Goal: Transaction & Acquisition: Obtain resource

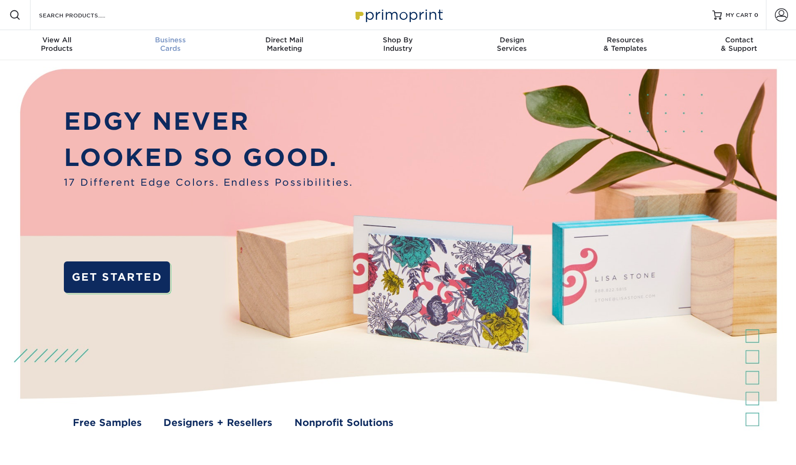
click at [171, 45] on div "Business Cards" at bounding box center [171, 44] width 114 height 17
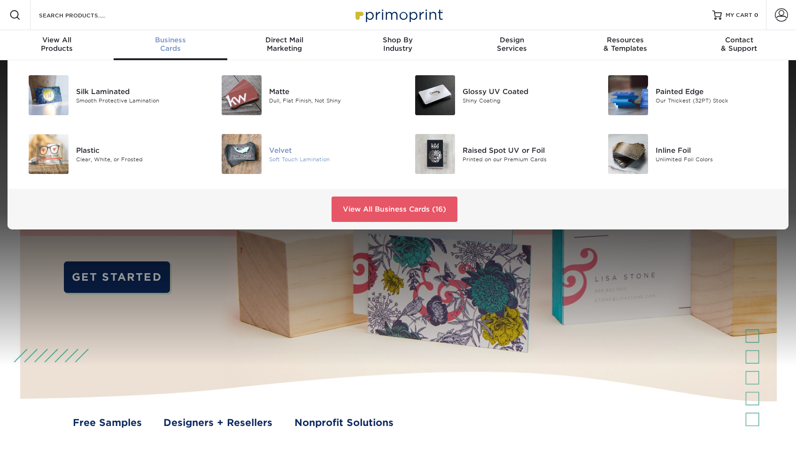
click at [273, 152] on div "Velvet" at bounding box center [330, 150] width 122 height 10
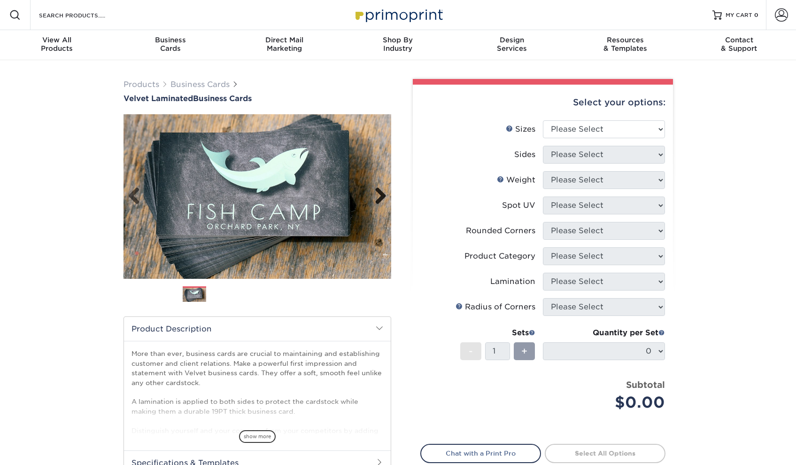
click at [380, 198] on link "Next" at bounding box center [377, 196] width 19 height 19
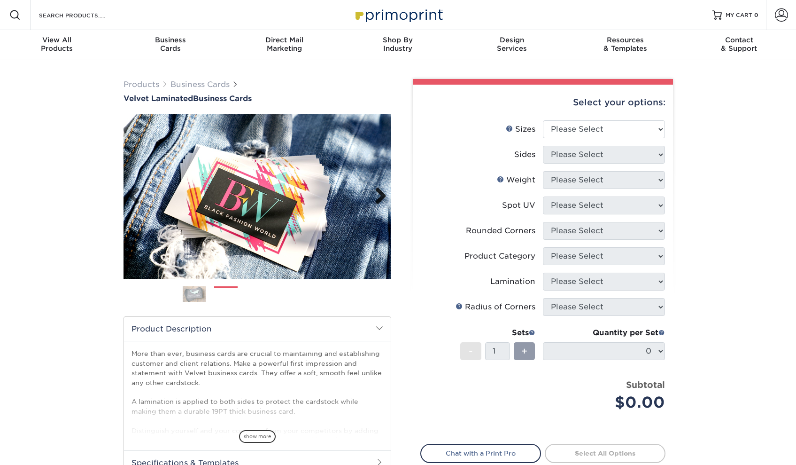
click at [380, 198] on link "Next" at bounding box center [377, 196] width 19 height 19
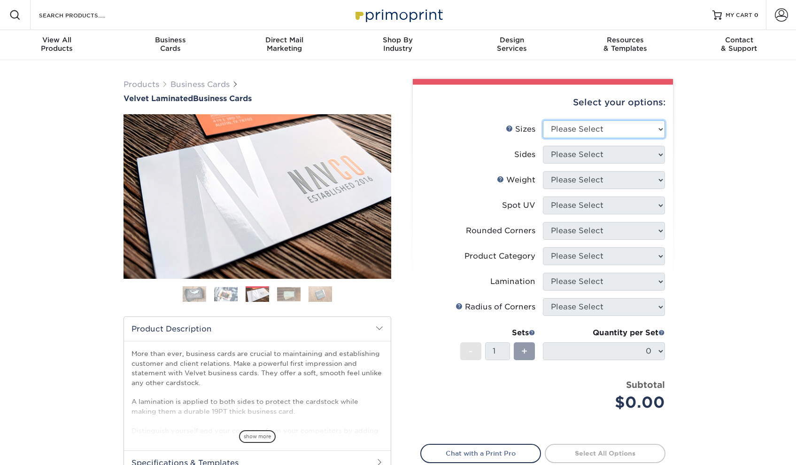
select select "2.00x3.50"
select select "13abbda7-1d64-4f25-8bb2-c179b224825d"
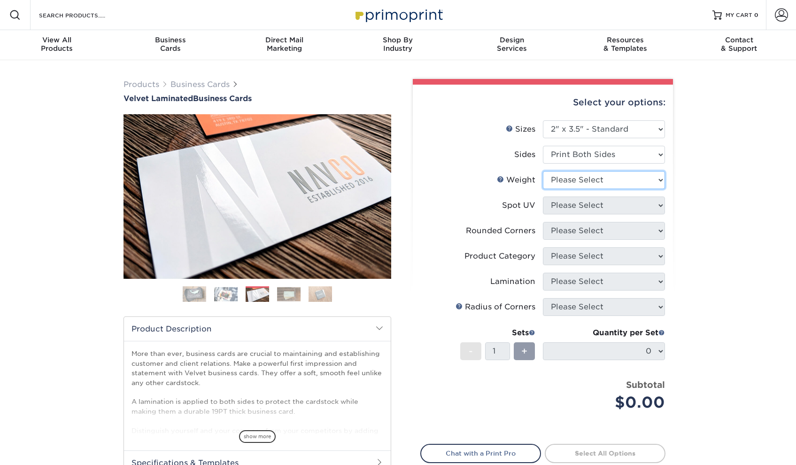
select select "16PT"
select select "0"
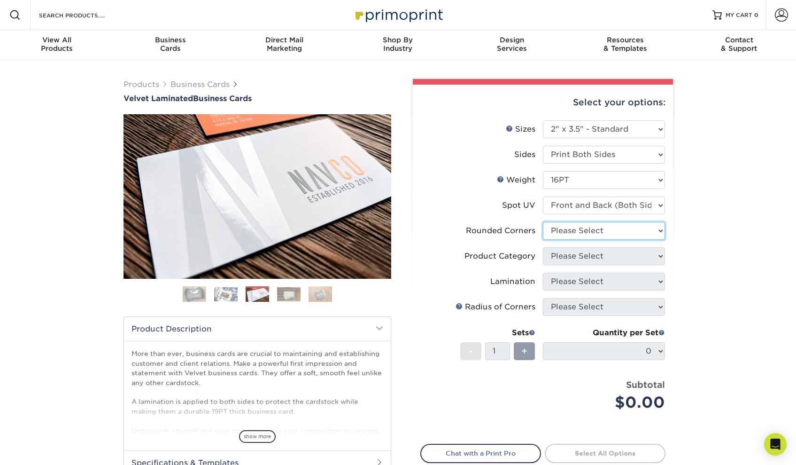
select select "7672df9e-0e0a-464d-8e1f-920c575e4da3"
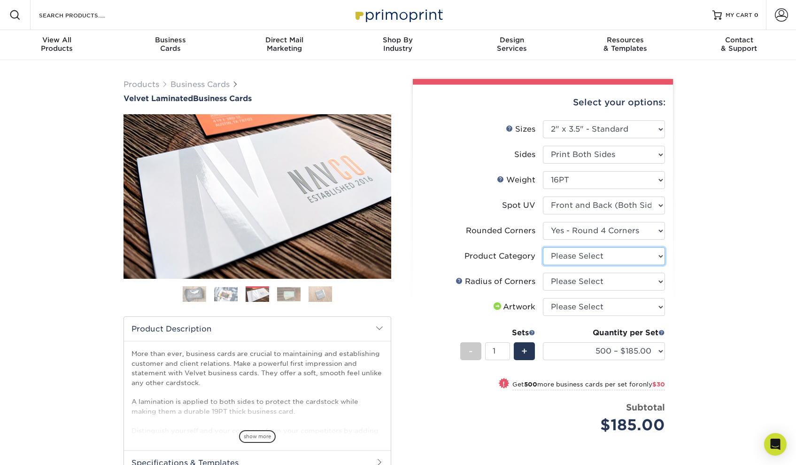
select select "3b5148f1-0588-4f88-a218-97bcfdce65c1"
select select "589680c7-ee9a-431b-9d12-d7aeb1386a97"
click at [229, 294] on img at bounding box center [225, 294] width 23 height 15
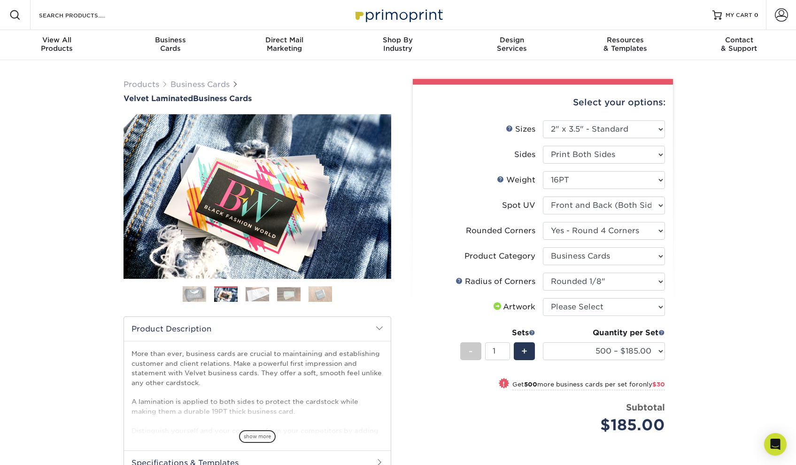
click at [251, 293] on img at bounding box center [257, 294] width 23 height 15
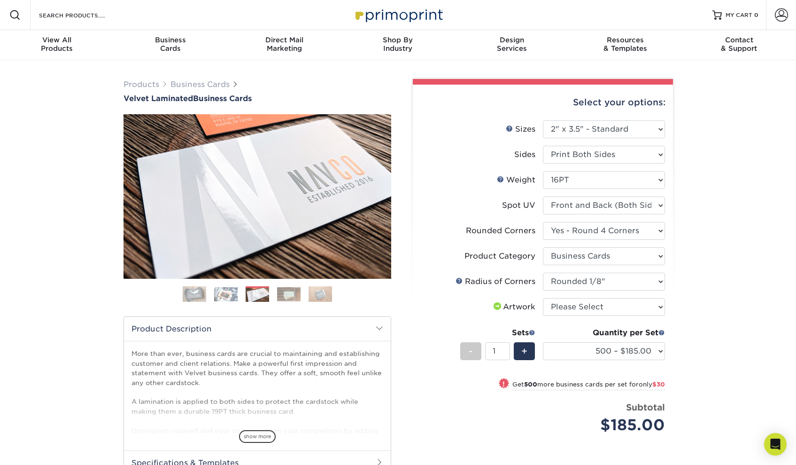
click at [291, 293] on img at bounding box center [288, 294] width 23 height 15
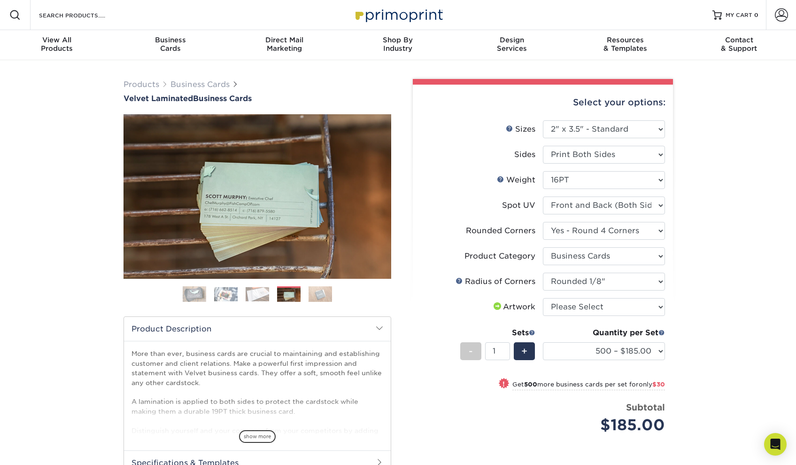
click at [307, 293] on ol at bounding box center [258, 297] width 268 height 23
click at [321, 292] on img at bounding box center [320, 294] width 23 height 16
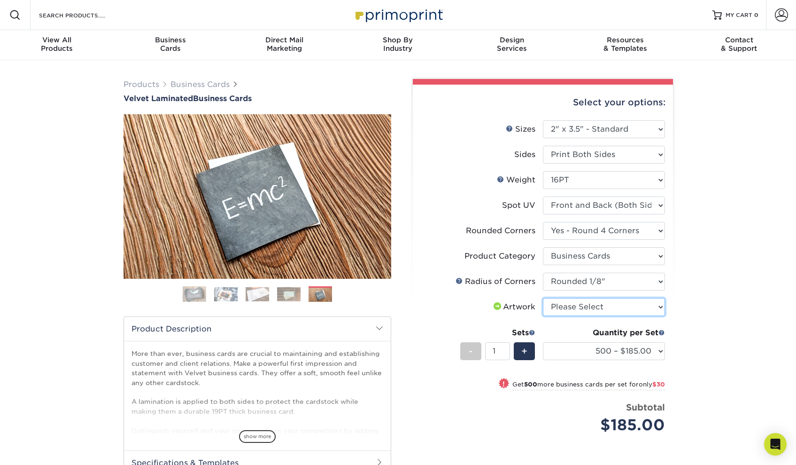
select select "upload"
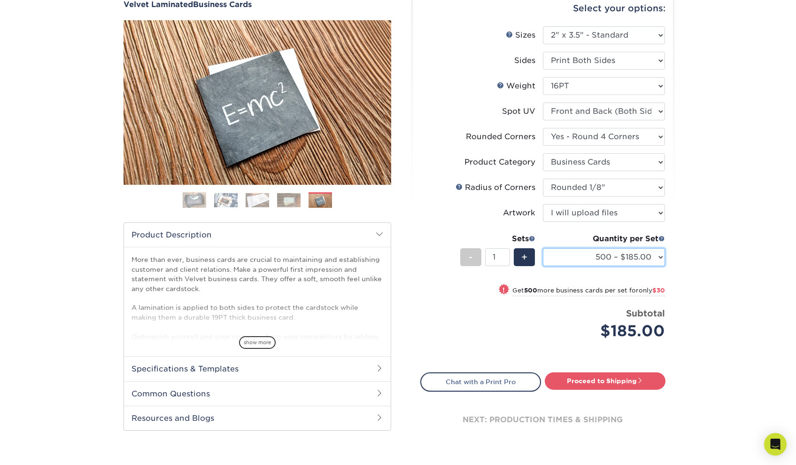
scroll to position [34, 0]
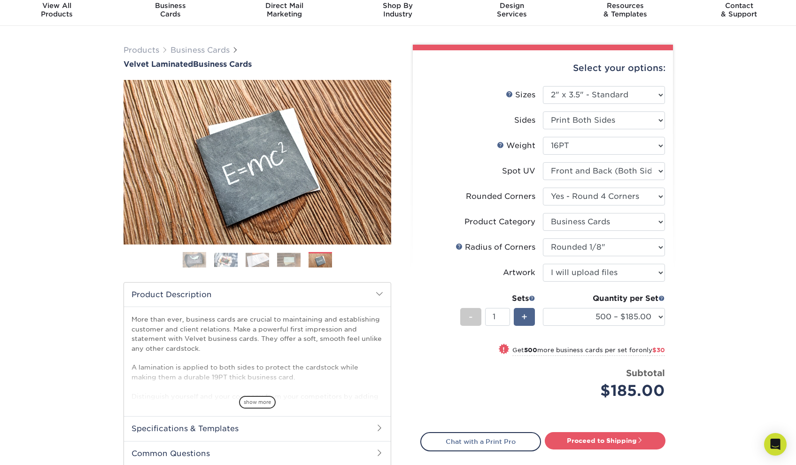
click at [526, 317] on span "+" at bounding box center [524, 317] width 6 height 14
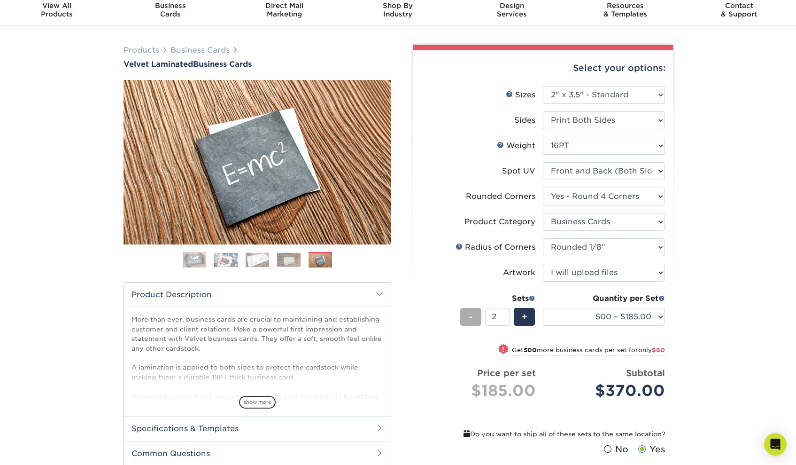
click at [473, 316] on span "-" at bounding box center [471, 317] width 4 height 14
type input "1"
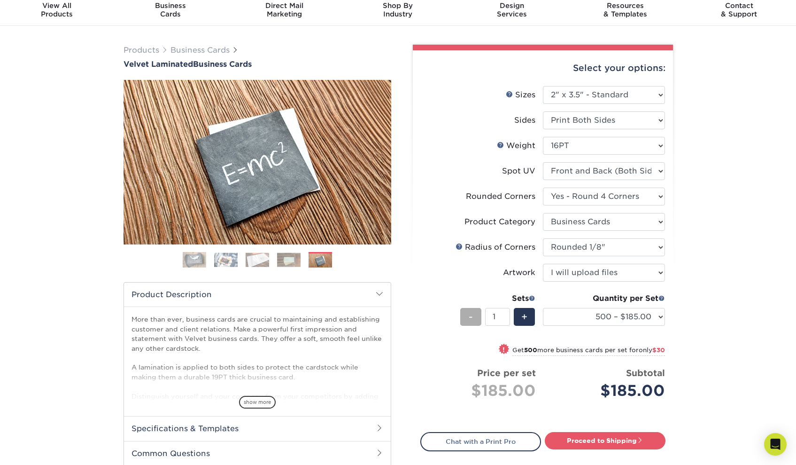
click at [467, 315] on div "-" at bounding box center [470, 317] width 21 height 18
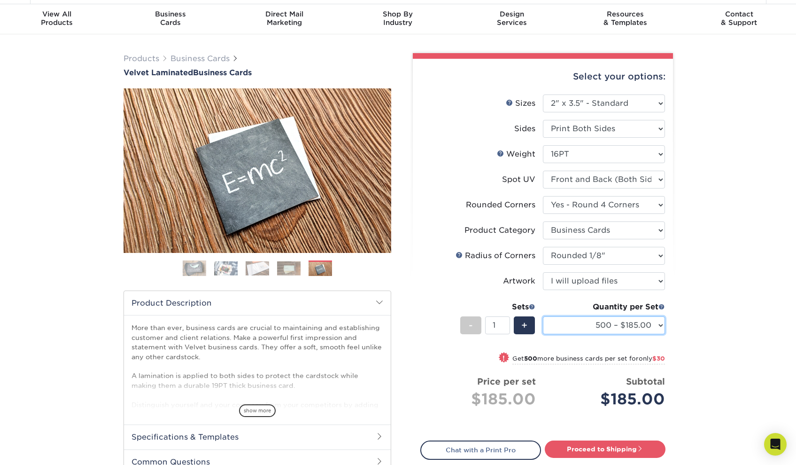
scroll to position [0, 0]
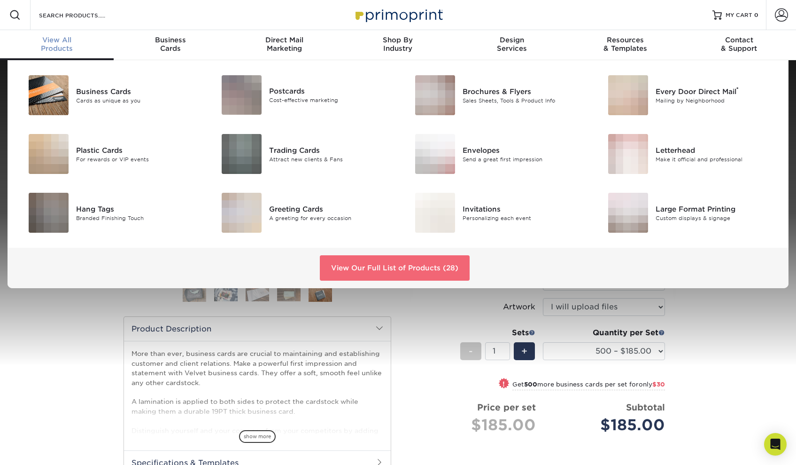
click at [413, 260] on link "View Our Full List of Products (28)" at bounding box center [395, 267] width 150 height 25
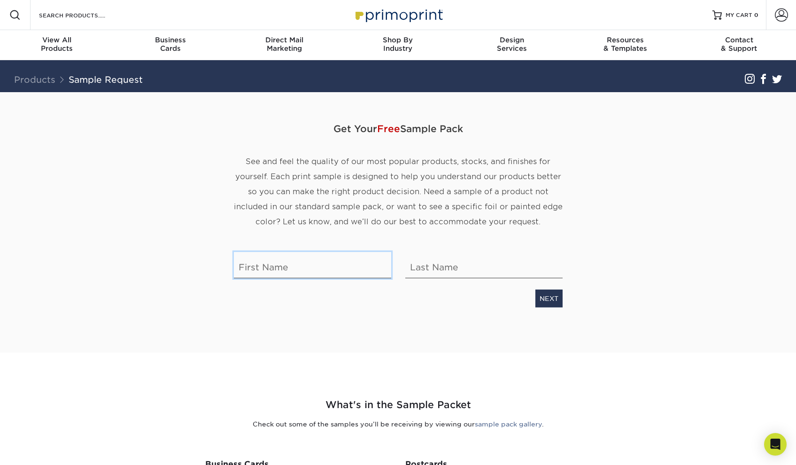
click at [312, 273] on input "text" at bounding box center [312, 264] width 157 height 26
type input "Shimmy"
click at [452, 261] on input "text" at bounding box center [483, 264] width 157 height 26
type input "Zakon"
click at [551, 295] on link "NEXT" at bounding box center [548, 298] width 27 height 18
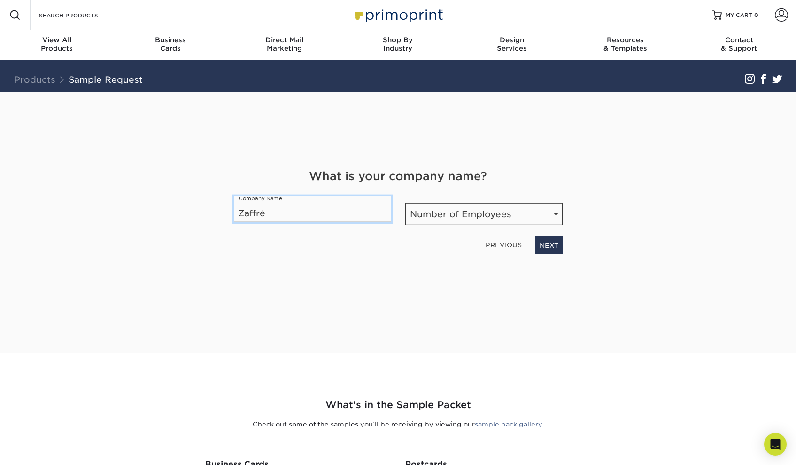
type input "Zaffré"
select select "1-10"
click at [543, 241] on link "NEXT" at bounding box center [548, 245] width 27 height 18
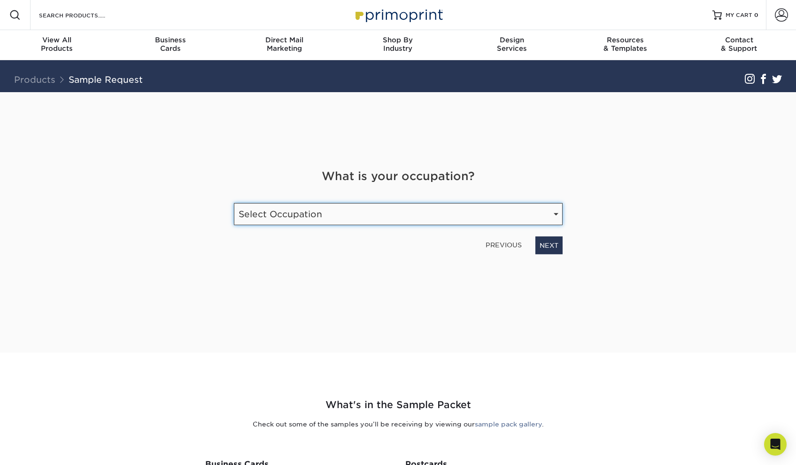
select select "Marketing"
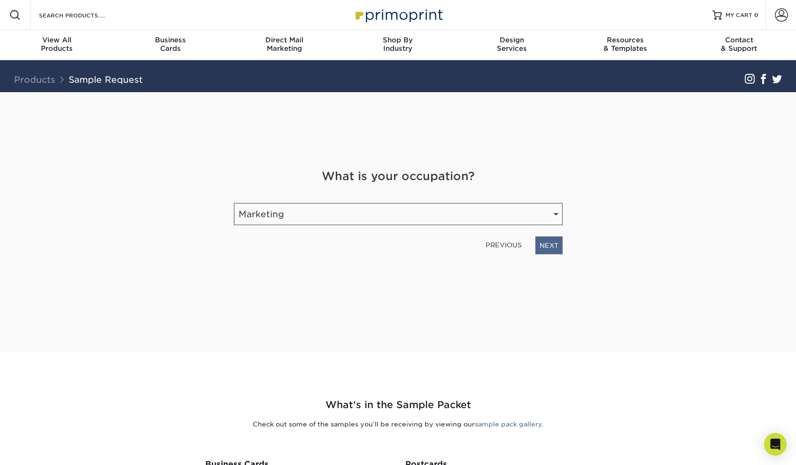
click at [539, 243] on link "NEXT" at bounding box center [548, 245] width 27 height 18
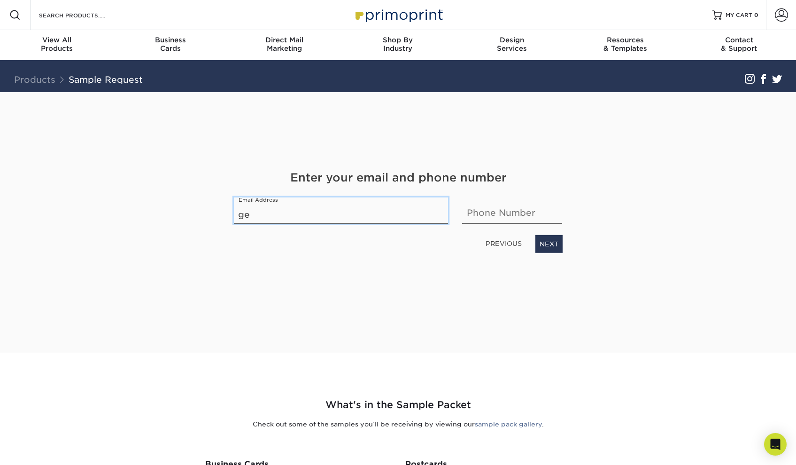
type input "g"
type input "shimmy@getzaffre.com"
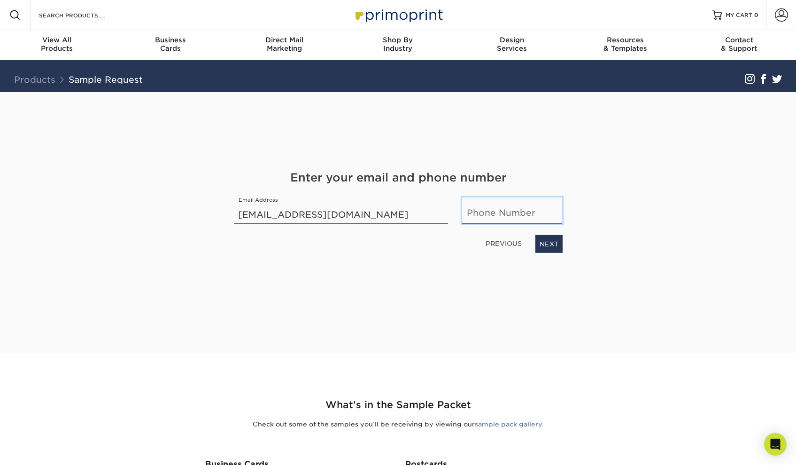
click at [494, 209] on input "text" at bounding box center [512, 210] width 100 height 26
type input "8"
type input "7321234567"
click at [543, 241] on link "NEXT" at bounding box center [548, 243] width 27 height 18
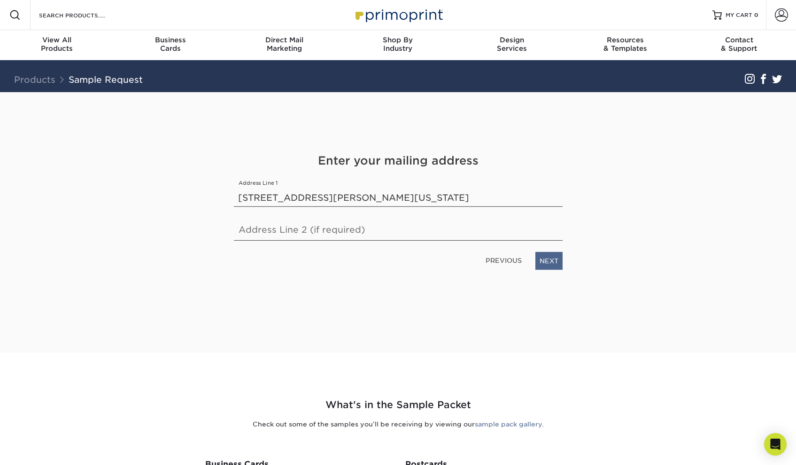
click at [542, 259] on link "NEXT" at bounding box center [548, 260] width 27 height 18
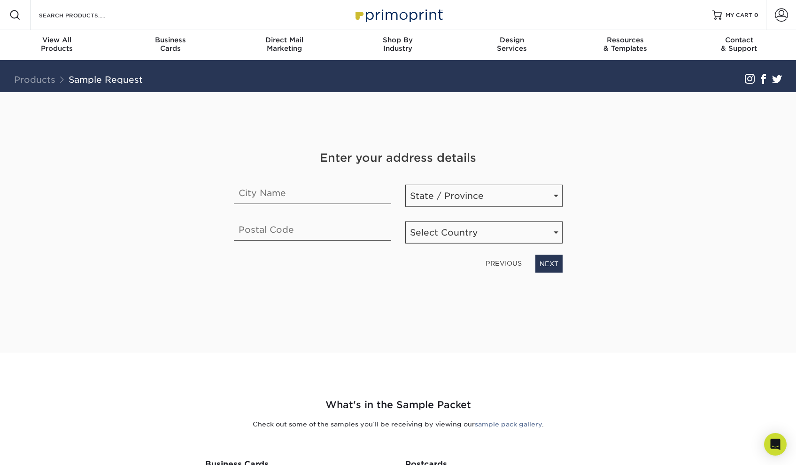
click at [499, 265] on link "PREVIOUS" at bounding box center [504, 263] width 44 height 15
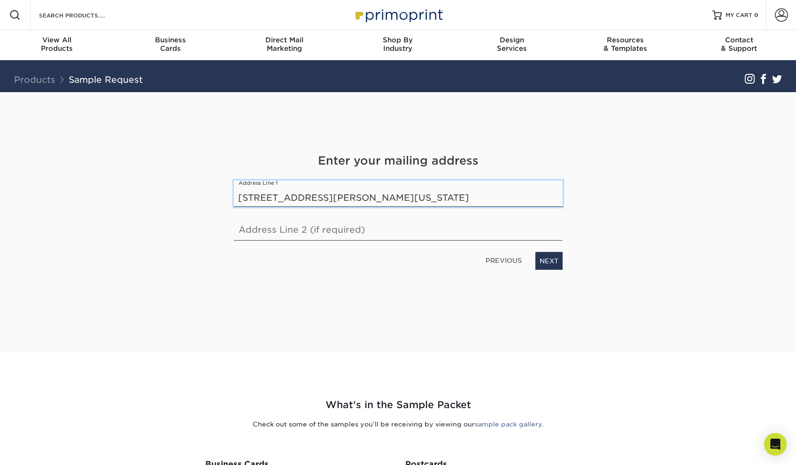
drag, startPoint x: 296, startPoint y: 197, endPoint x: 447, endPoint y: 205, distance: 151.5
click at [447, 205] on input "23 Vilna lane Lakewood New Jersey 08701" at bounding box center [398, 193] width 329 height 26
type input "23 Vilna lane"
click at [548, 260] on link "NEXT" at bounding box center [548, 260] width 27 height 18
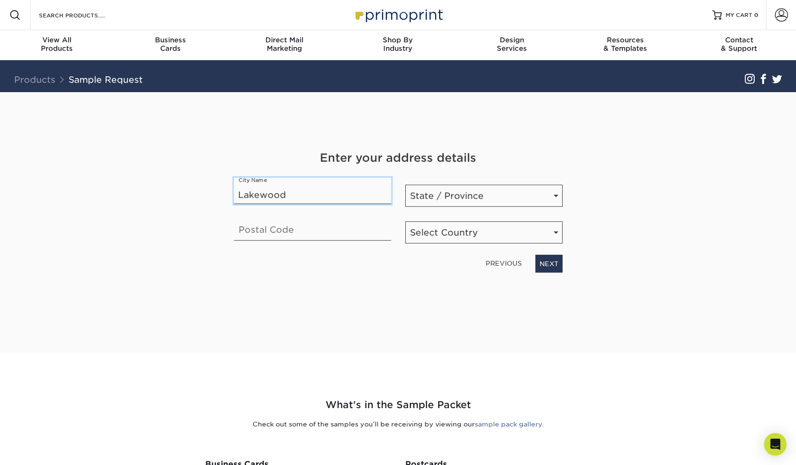
type input "Lakewood"
select select "NJ"
click at [295, 225] on input "text" at bounding box center [312, 227] width 157 height 26
type input "08701"
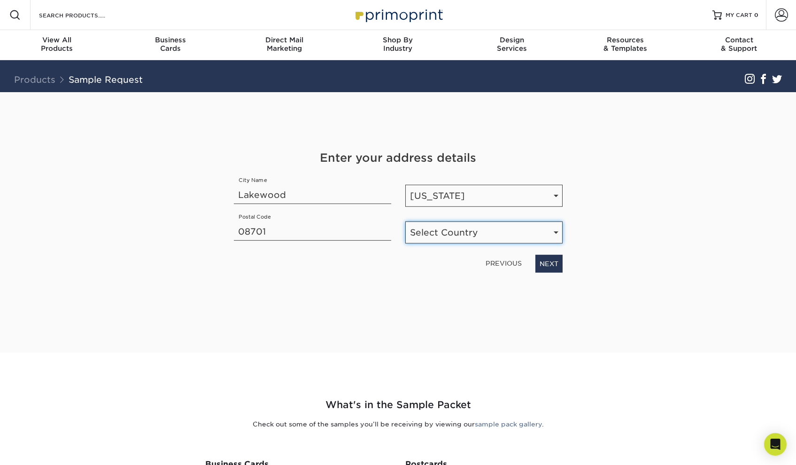
select select "US"
click at [546, 261] on link "NEXT" at bounding box center [548, 263] width 27 height 18
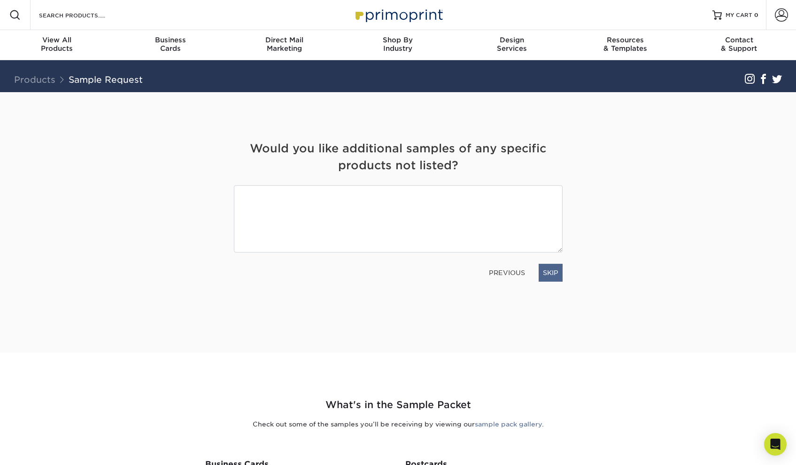
click at [543, 273] on link "SKIP" at bounding box center [551, 273] width 24 height 18
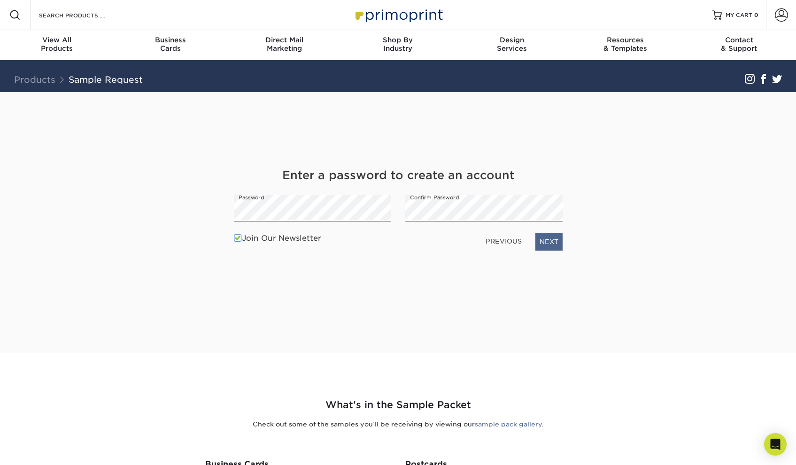
click at [543, 239] on link "NEXT" at bounding box center [548, 242] width 27 height 18
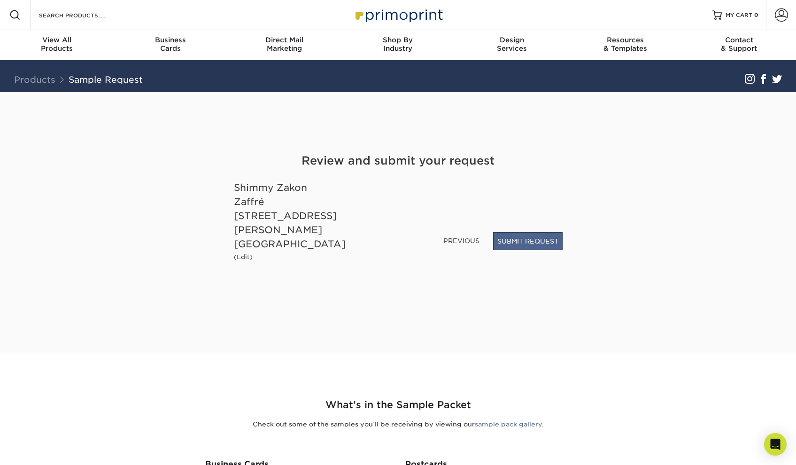
click at [526, 248] on button "SUBMIT REQUEST" at bounding box center [528, 241] width 70 height 18
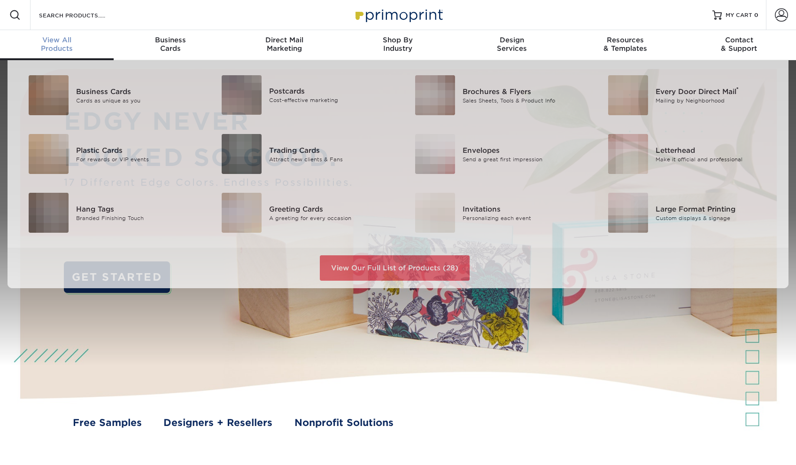
click at [60, 40] on span "View All" at bounding box center [57, 40] width 114 height 8
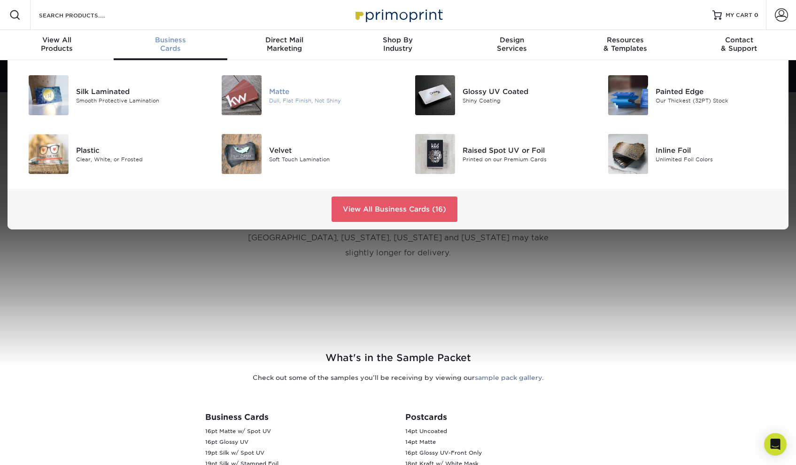
click at [273, 90] on div "Matte" at bounding box center [330, 91] width 122 height 10
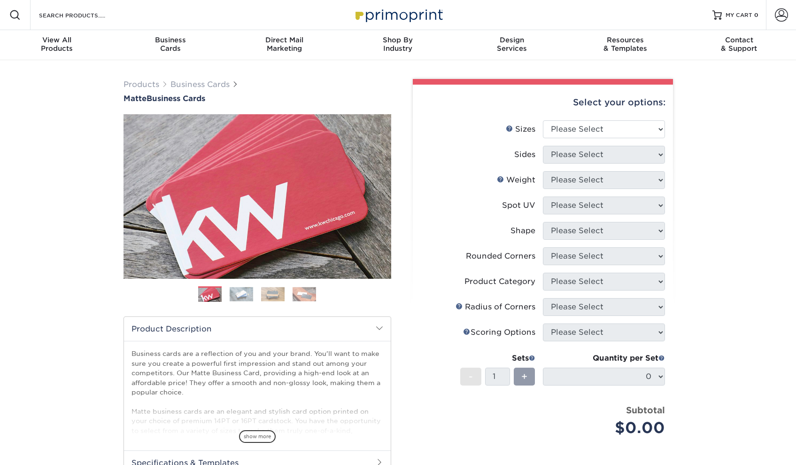
click at [239, 291] on img at bounding box center [241, 294] width 23 height 15
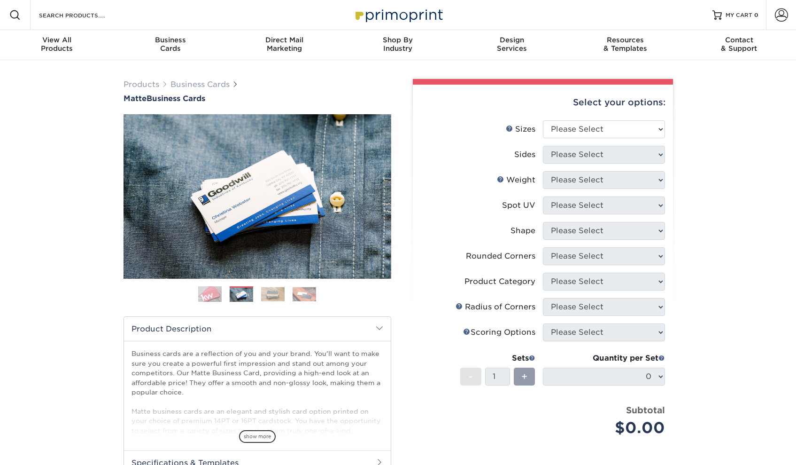
click at [262, 290] on img at bounding box center [272, 294] width 23 height 15
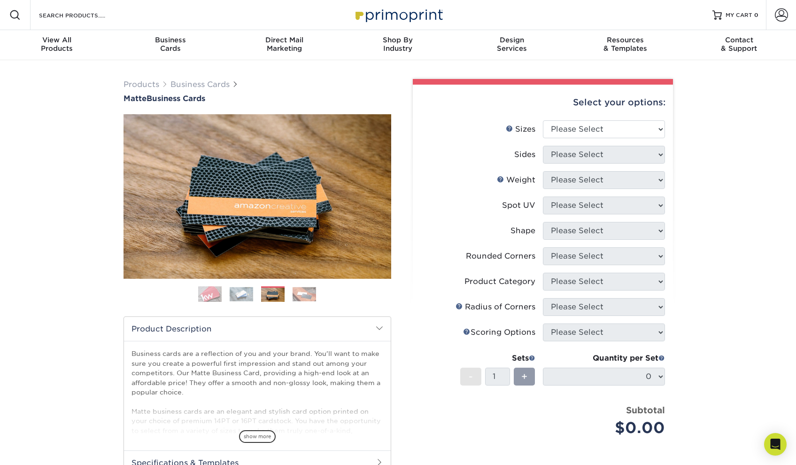
click at [295, 290] on img at bounding box center [304, 294] width 23 height 15
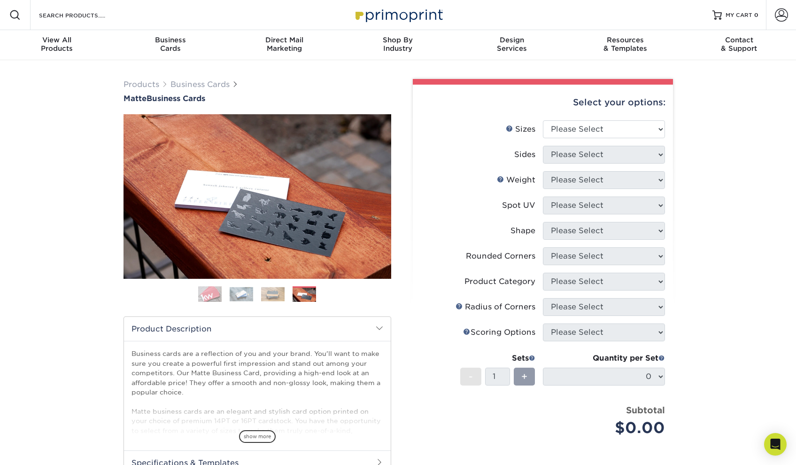
click at [277, 294] on img at bounding box center [272, 294] width 23 height 15
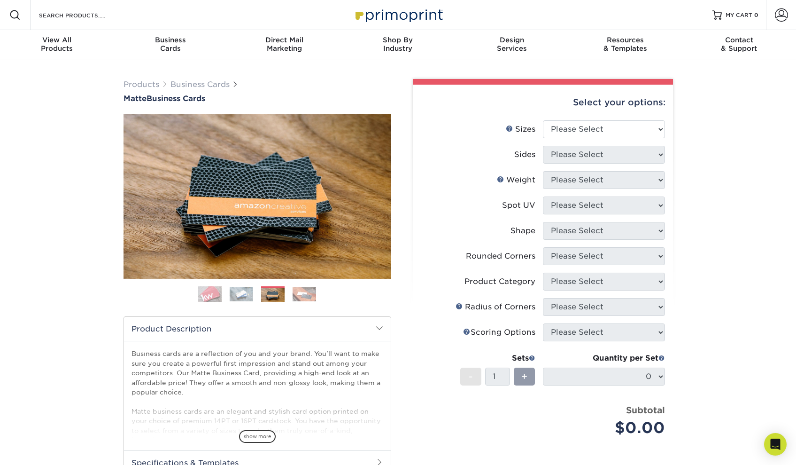
click at [248, 295] on img at bounding box center [241, 294] width 23 height 15
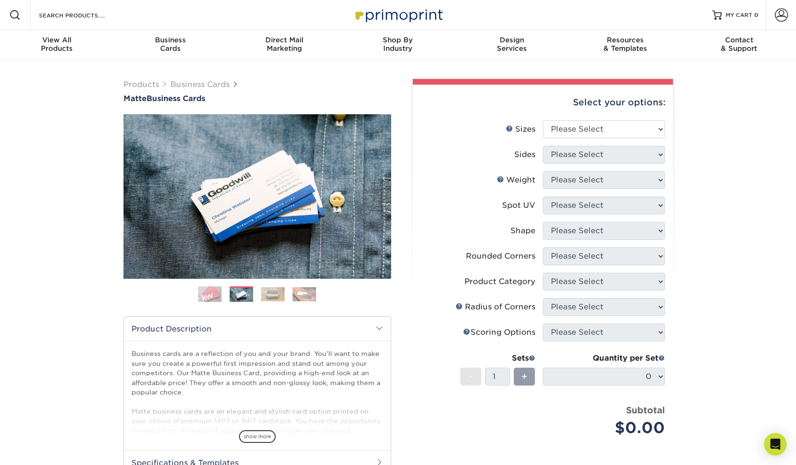
click at [208, 292] on img at bounding box center [209, 293] width 23 height 23
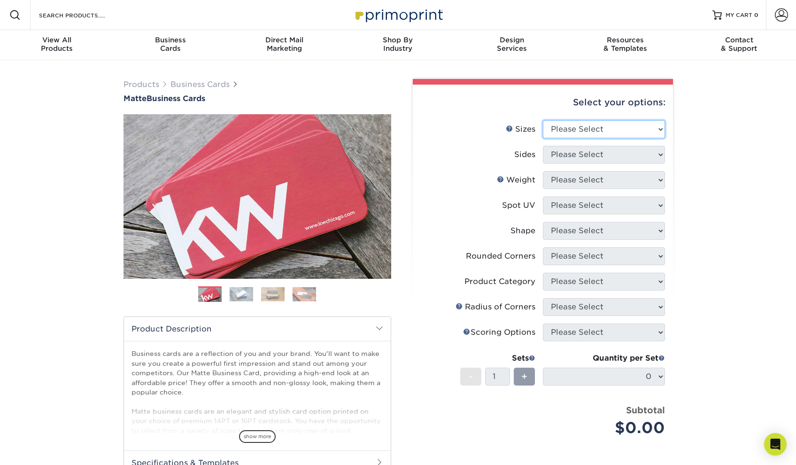
select select "2.00x3.50"
select select "32d3c223-f82c-492b-b915-ba065a00862f"
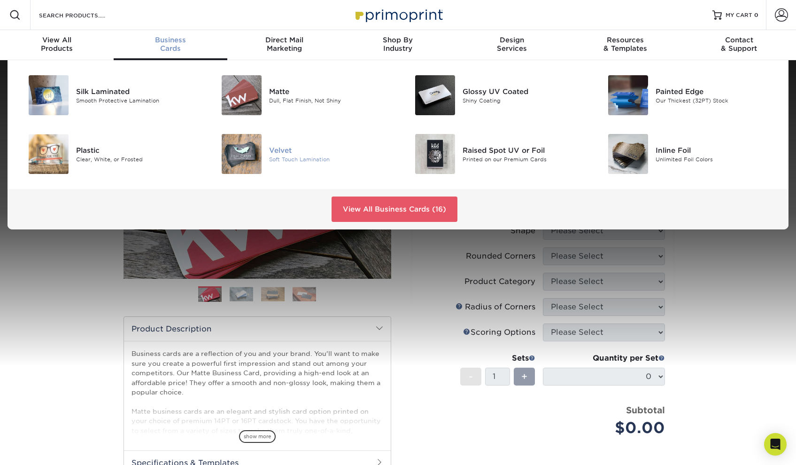
click at [300, 158] on div "Soft Touch Lamination" at bounding box center [330, 159] width 122 height 8
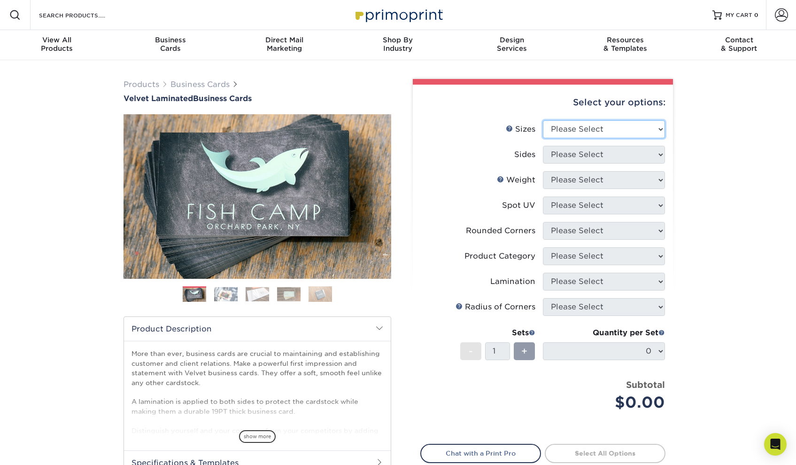
select select "2.00x3.50"
select select "13abbda7-1d64-4f25-8bb2-c179b224825d"
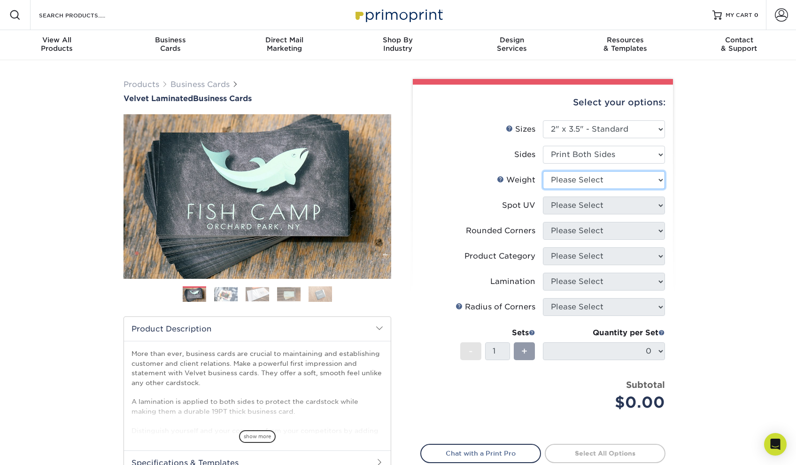
select select "16PT"
select select "0"
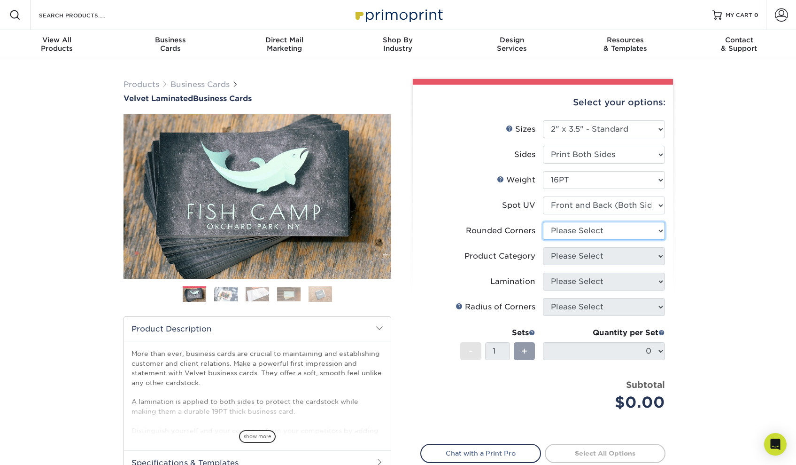
select select "7672df9e-0e0a-464d-8e1f-920c575e4da3"
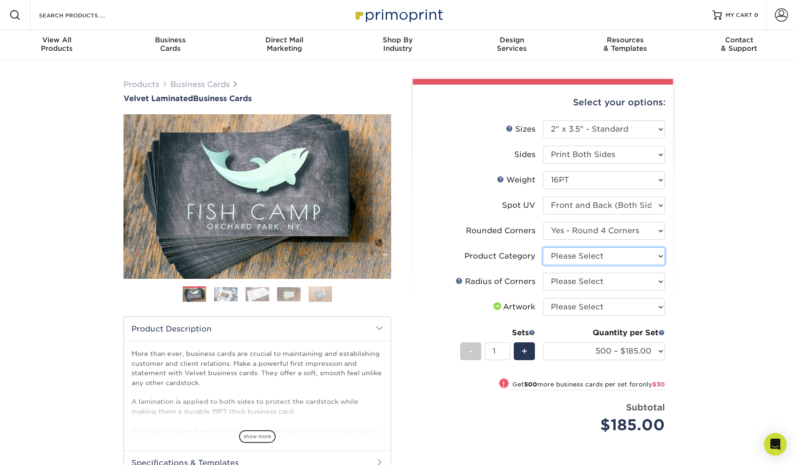
select select "3b5148f1-0588-4f88-a218-97bcfdce65c1"
select select "589680c7-ee9a-431b-9d12-d7aeb1386a97"
select select "upload"
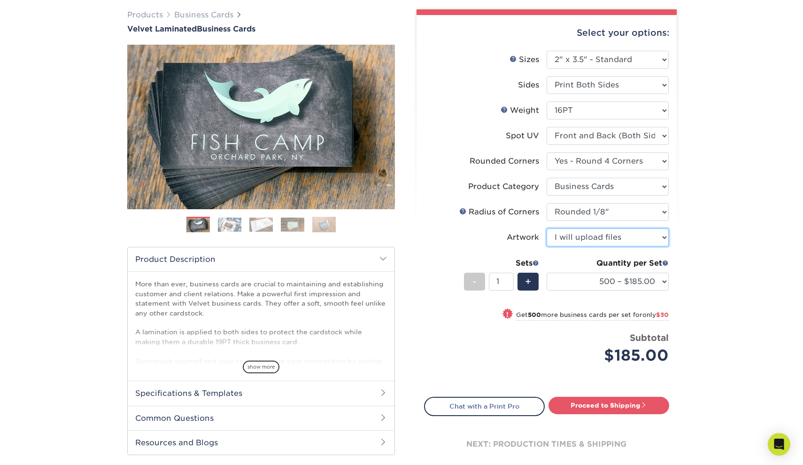
scroll to position [71, 0]
